Goal: Register for event/course

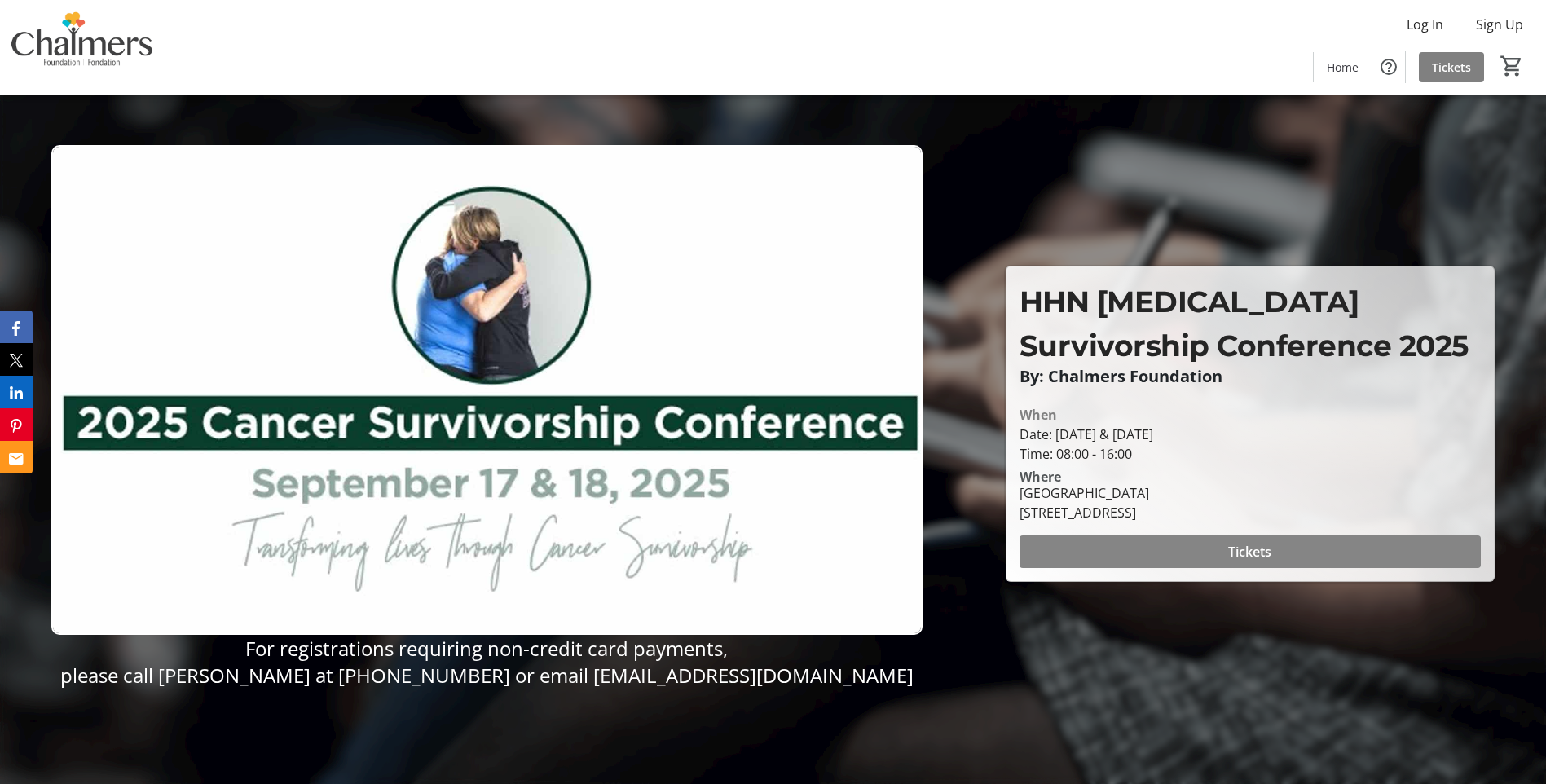
click at [1231, 564] on span at bounding box center [1250, 551] width 461 height 39
click at [1251, 554] on span "Tickets" at bounding box center [1250, 552] width 43 height 20
